Goal: Task Accomplishment & Management: Manage account settings

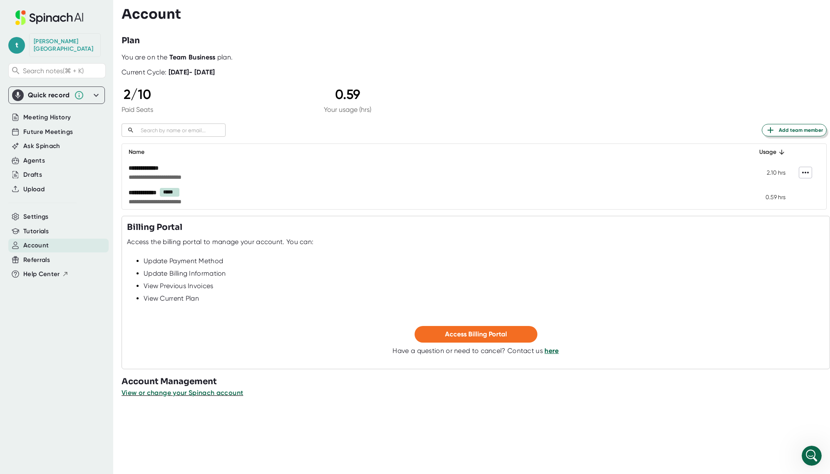
click at [790, 131] on span "Add team member" at bounding box center [793, 130] width 57 height 10
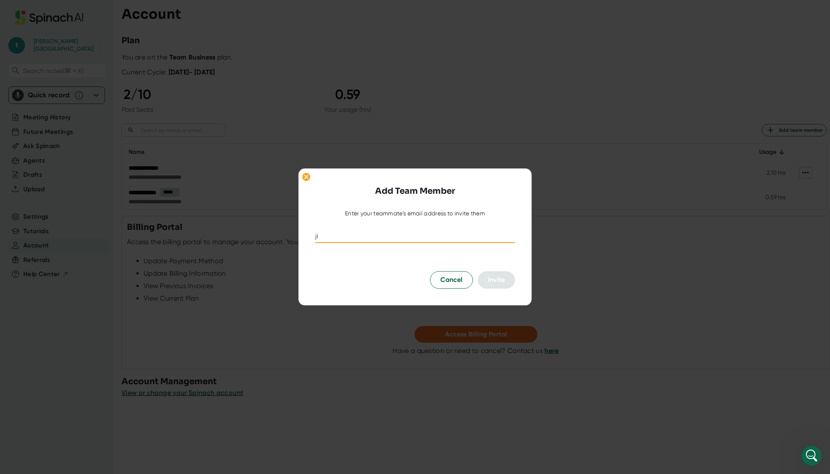
type input "j"
type input "[EMAIL_ADDRESS][DOMAIN_NAME]"
click at [495, 281] on span "Invite" at bounding box center [496, 280] width 17 height 8
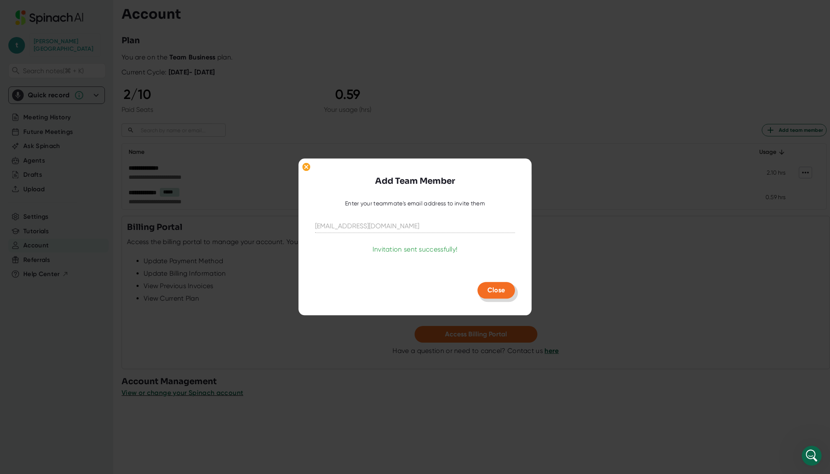
click at [499, 291] on span "Close" at bounding box center [495, 291] width 17 height 8
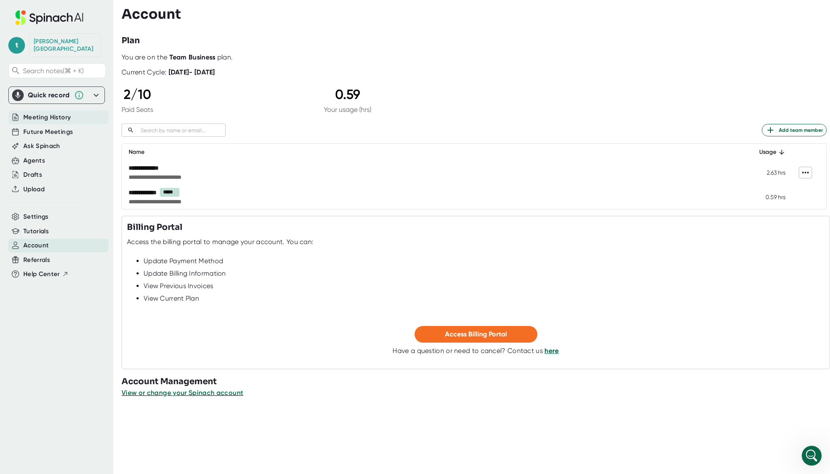
click at [48, 113] on span "Meeting History" at bounding box center [46, 118] width 47 height 10
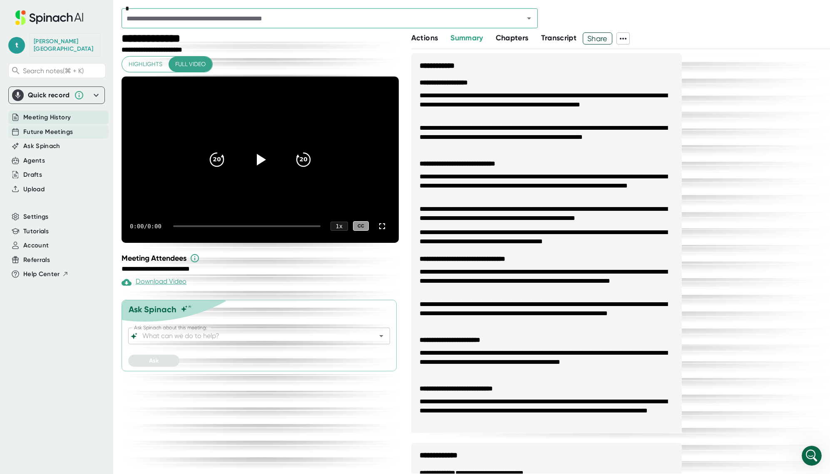
click at [53, 127] on span "Future Meetings" at bounding box center [48, 132] width 50 height 10
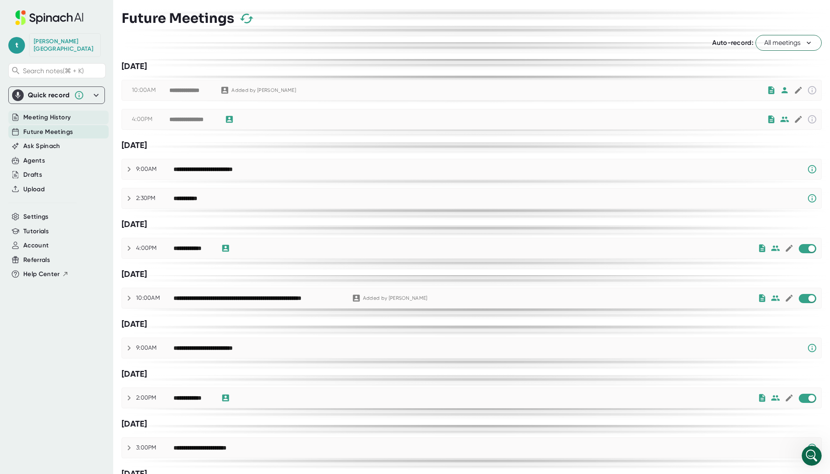
click at [55, 113] on span "Meeting History" at bounding box center [46, 118] width 47 height 10
